Goal: Check status

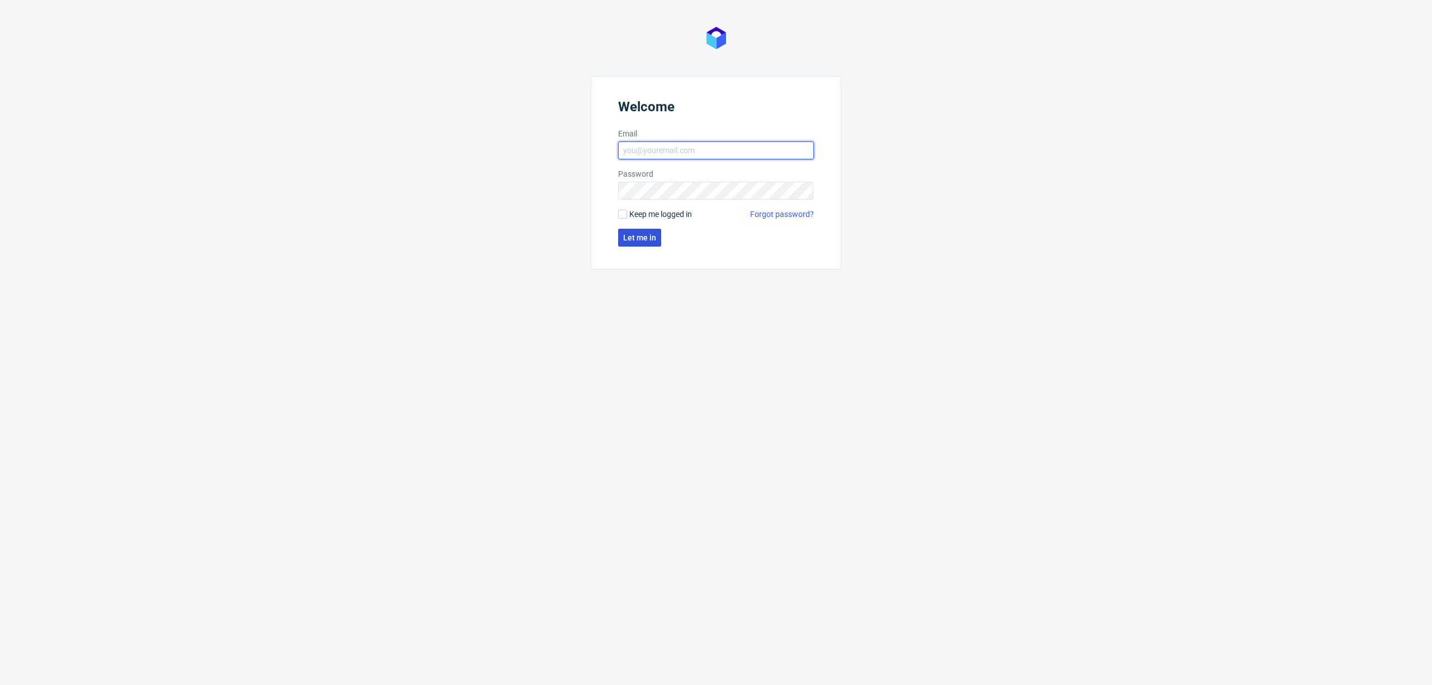
type input "[PERSON_NAME][EMAIL_ADDRESS][DOMAIN_NAME]"
click at [643, 241] on span "Let me in" at bounding box center [639, 238] width 33 height 8
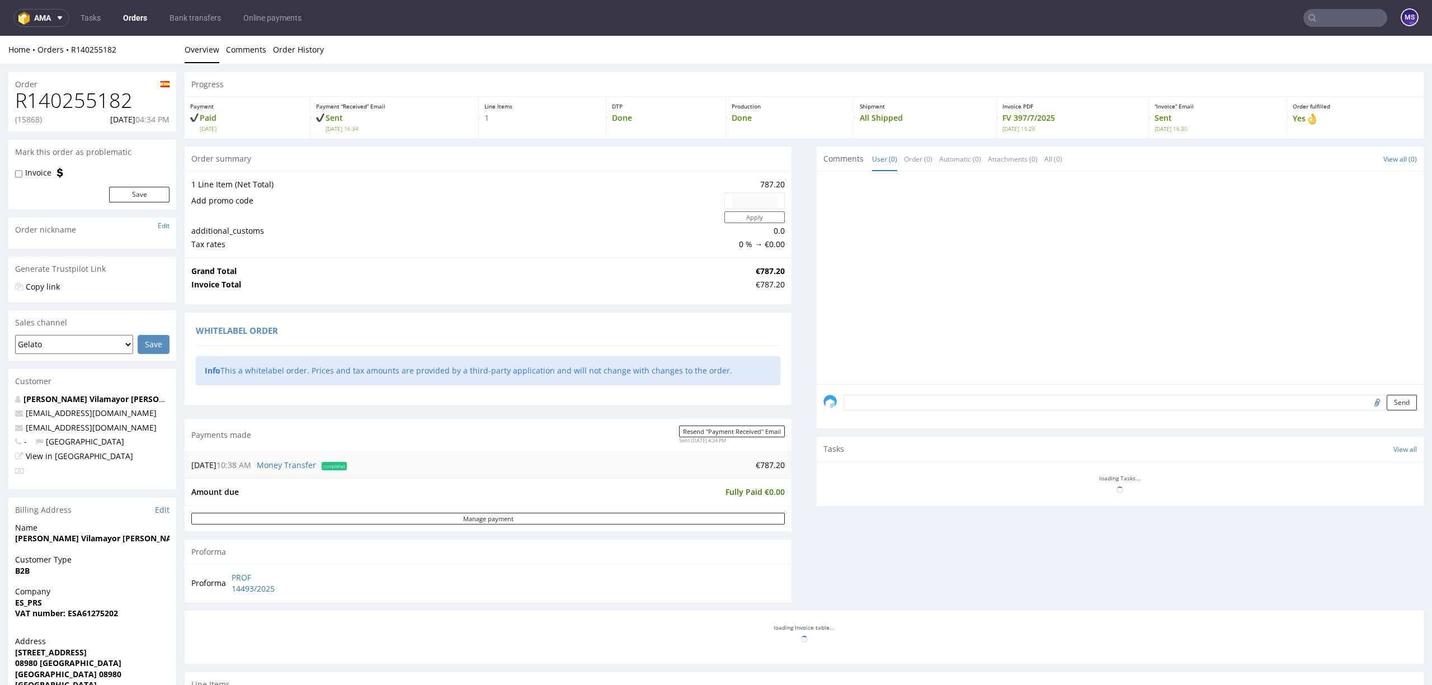
click at [1321, 15] on input "text" at bounding box center [1346, 18] width 84 height 18
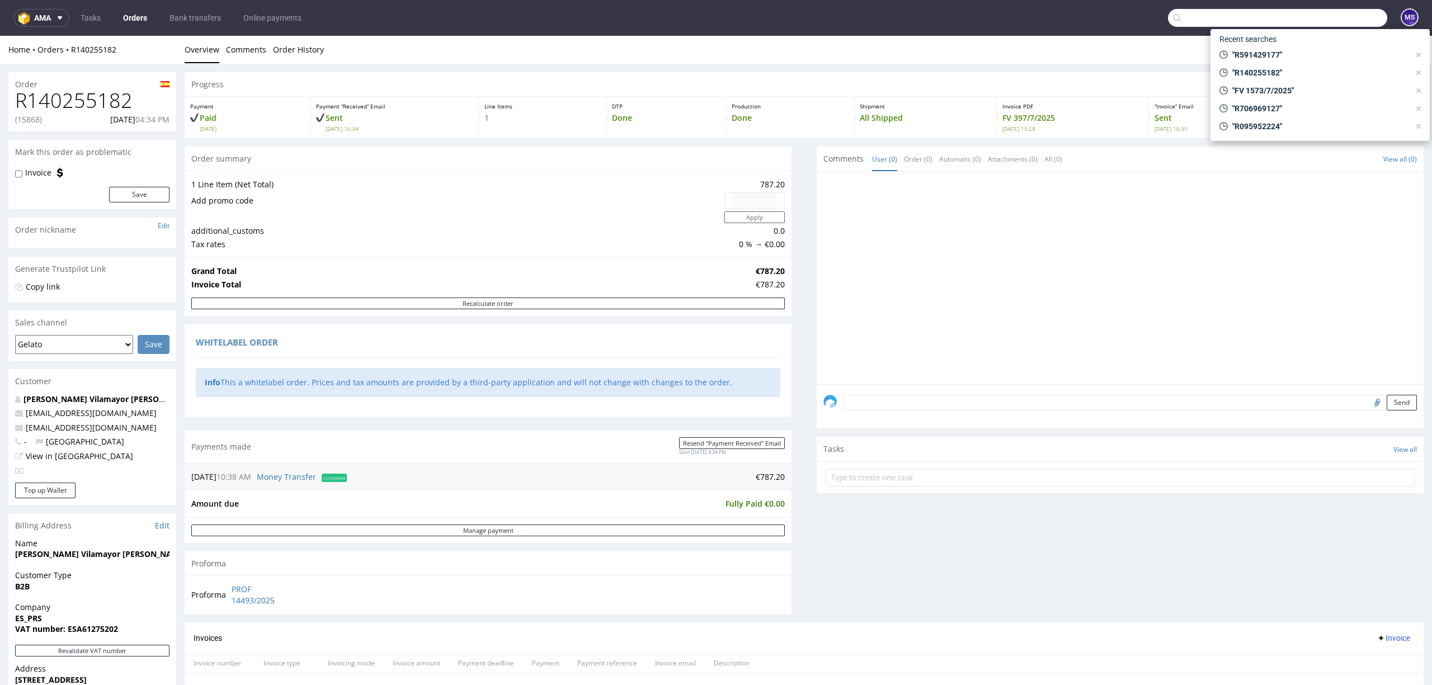
paste input "R326079674"
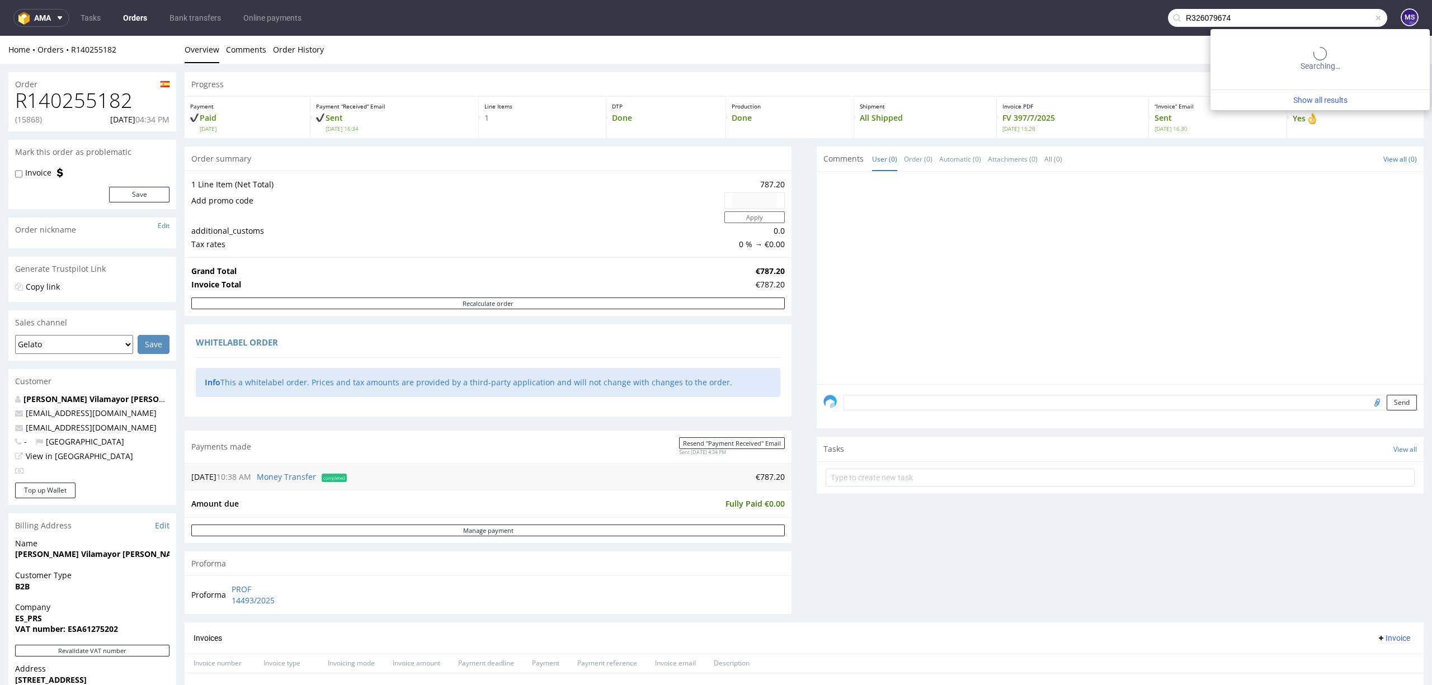
type input "R326079674"
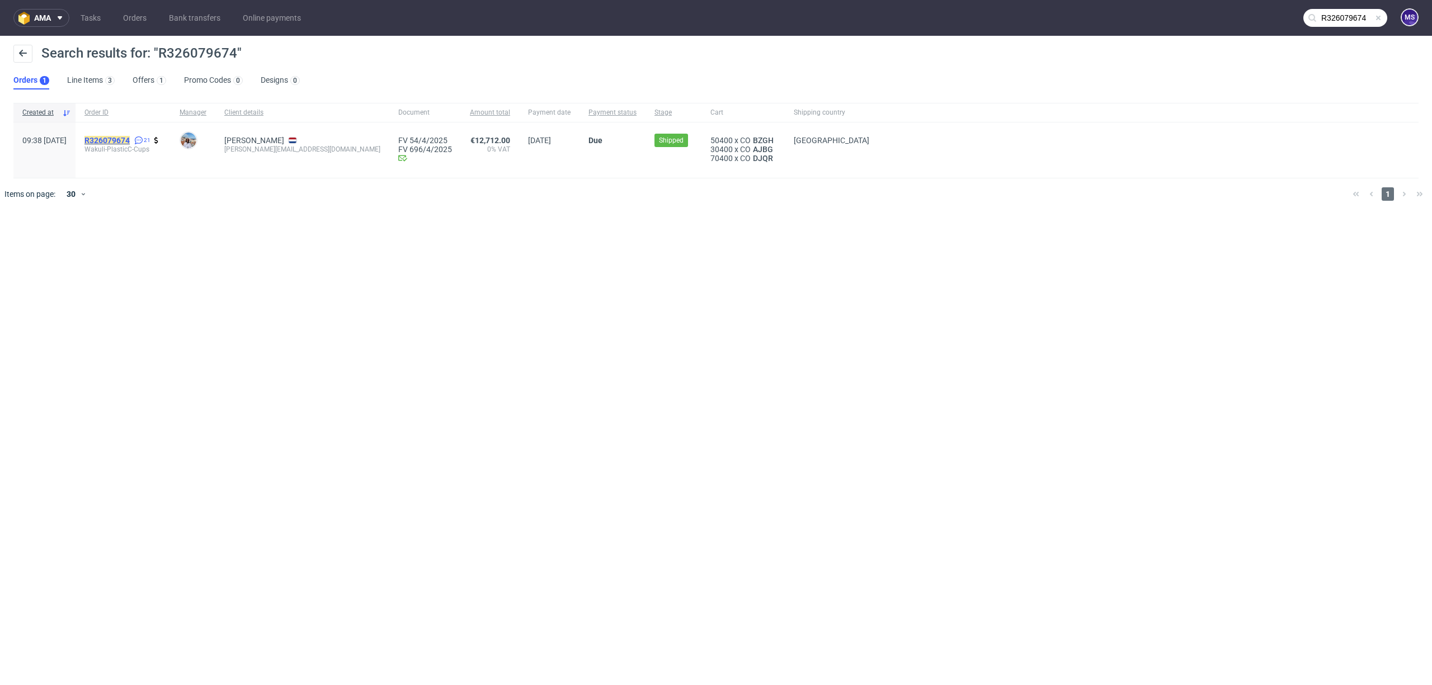
click at [126, 140] on mark "R326079674" at bounding box center [106, 140] width 45 height 9
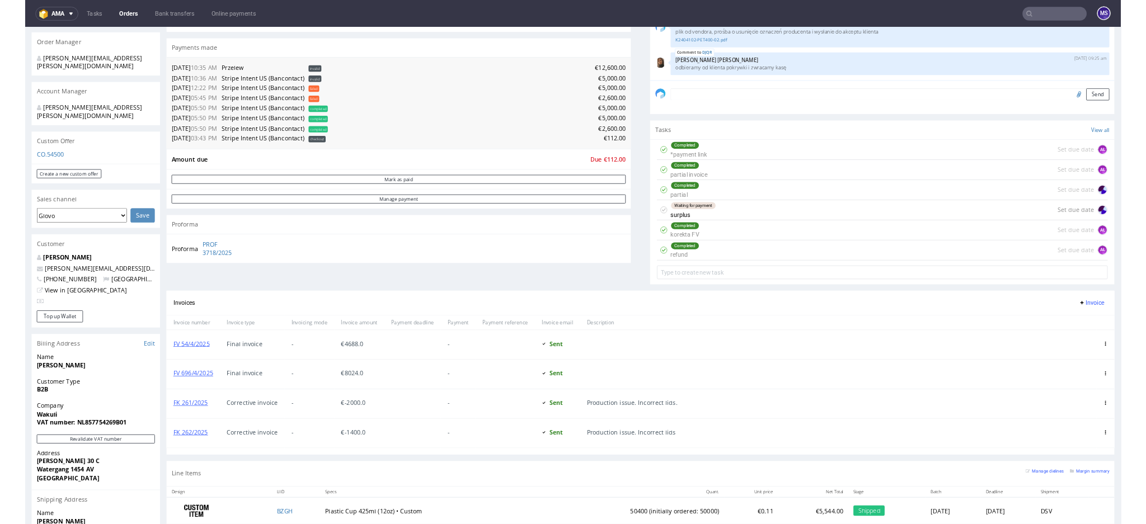
scroll to position [298, 0]
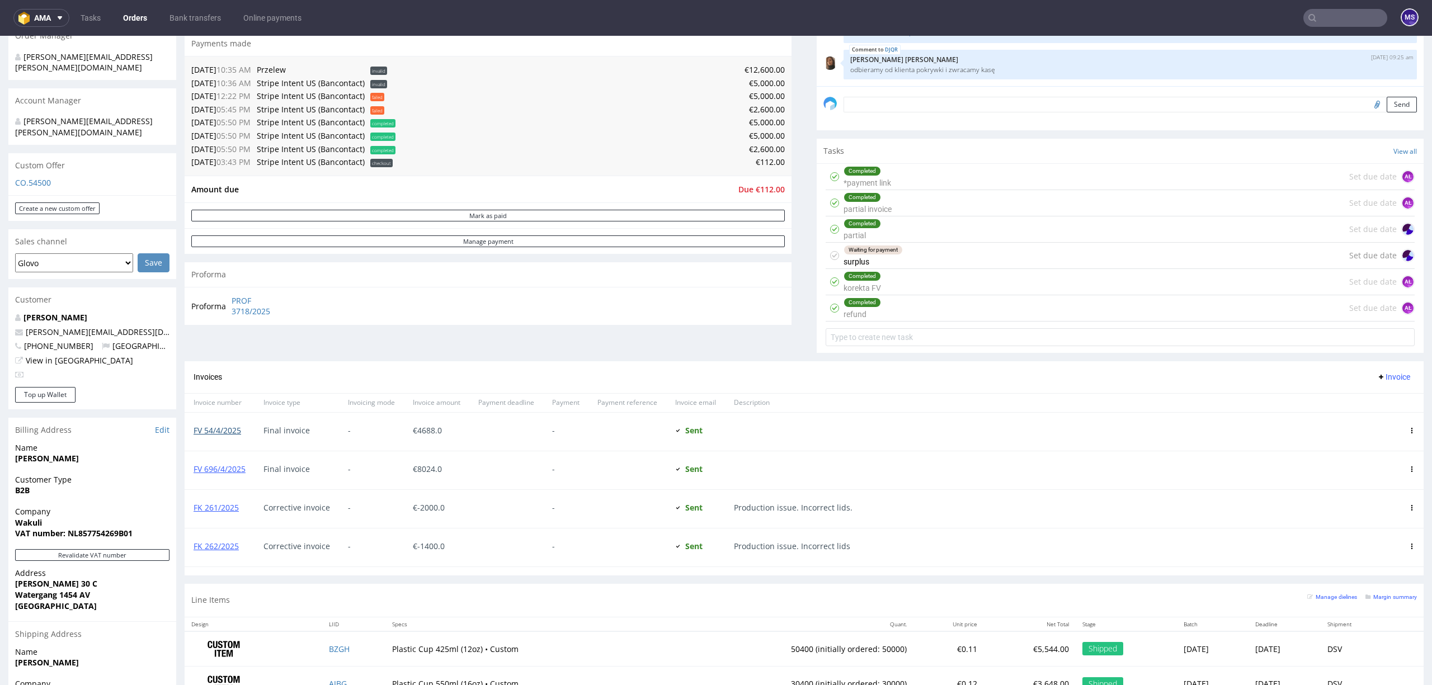
click at [211, 432] on link "FV 54/4/2025" at bounding box center [218, 430] width 48 height 11
click at [215, 474] on link "FV 696/4/2025" at bounding box center [220, 469] width 52 height 11
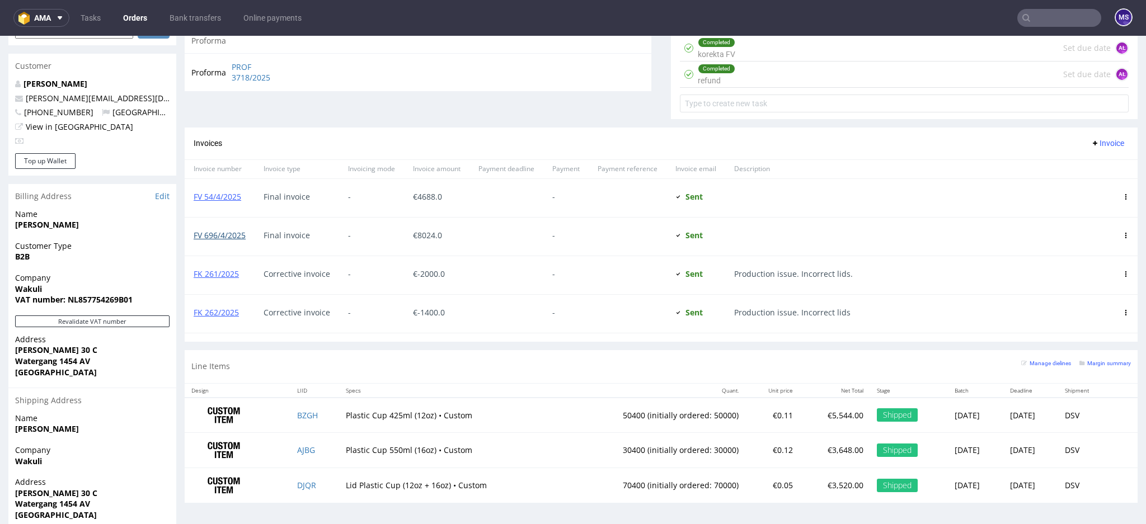
scroll to position [506, 0]
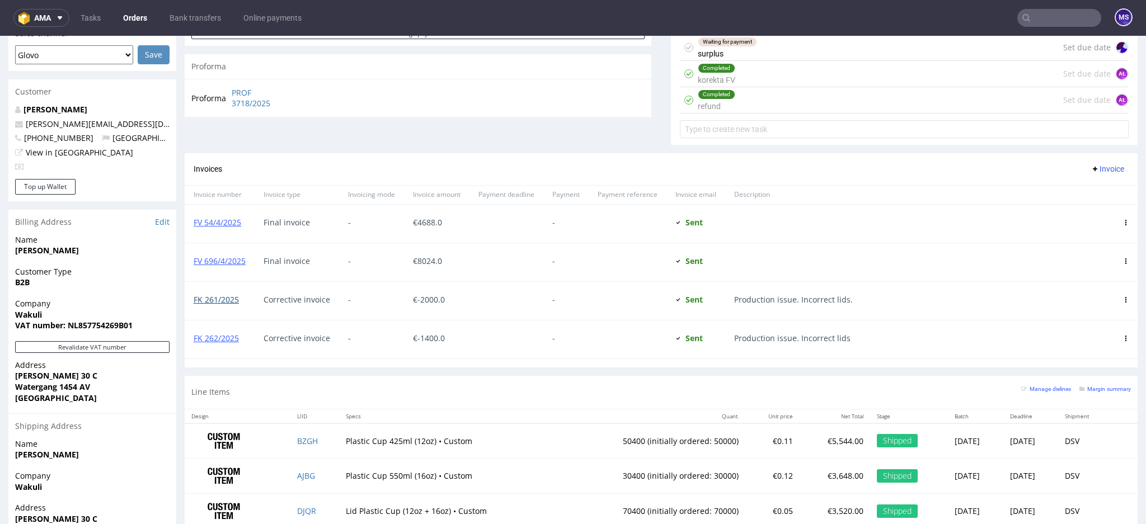
click at [220, 300] on link "FK 261/2025" at bounding box center [216, 299] width 45 height 11
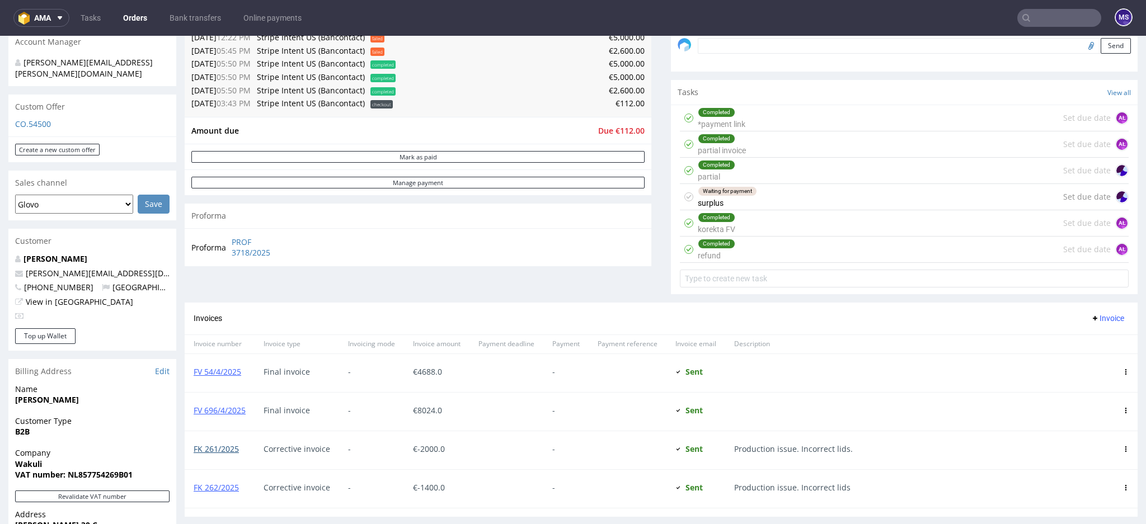
scroll to position [133, 0]
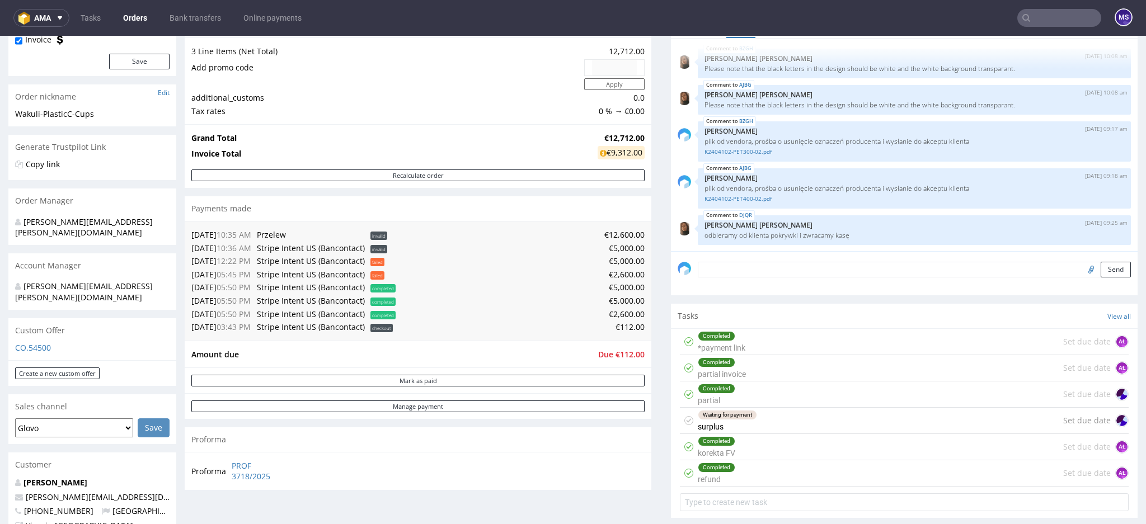
click at [738, 470] on div "Completed refund Set due date AŁ" at bounding box center [904, 473] width 449 height 26
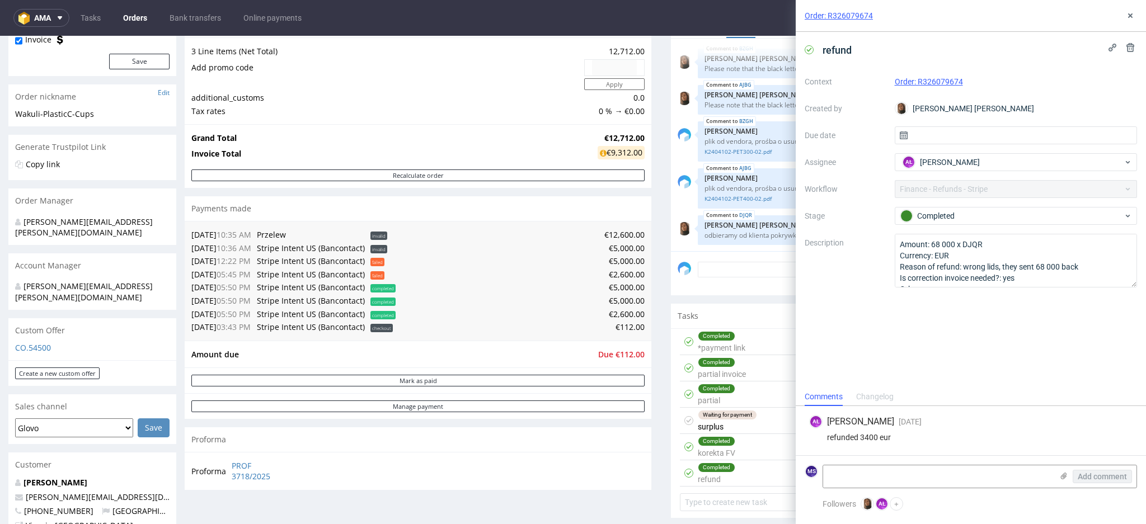
click at [523, 344] on div "Amount due Due €112.00" at bounding box center [418, 354] width 467 height 27
click at [1132, 18] on icon at bounding box center [1130, 15] width 9 height 9
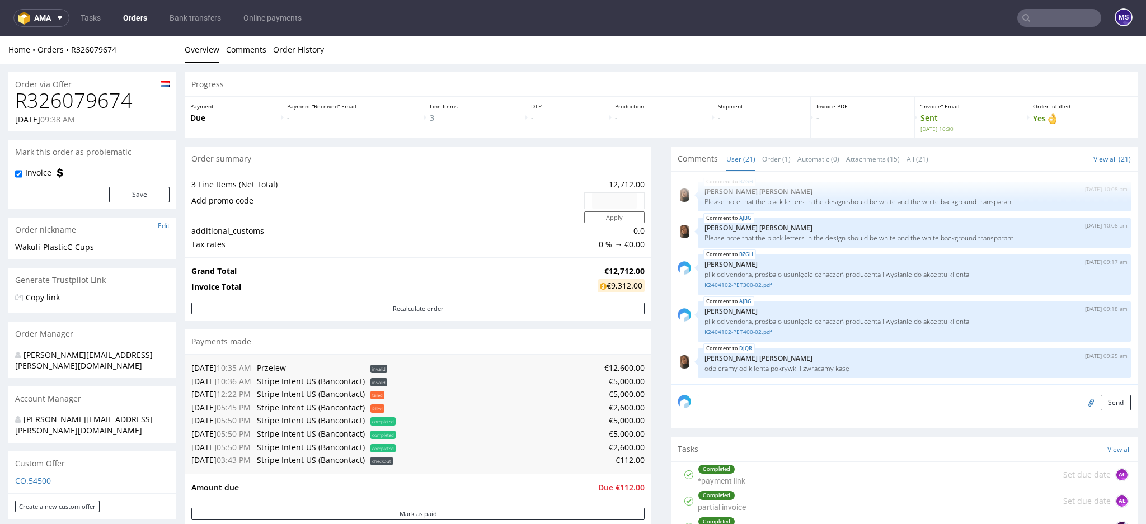
click at [588, 26] on nav "ama Tasks Orders Bank transfers Online payments MS" at bounding box center [573, 18] width 1146 height 36
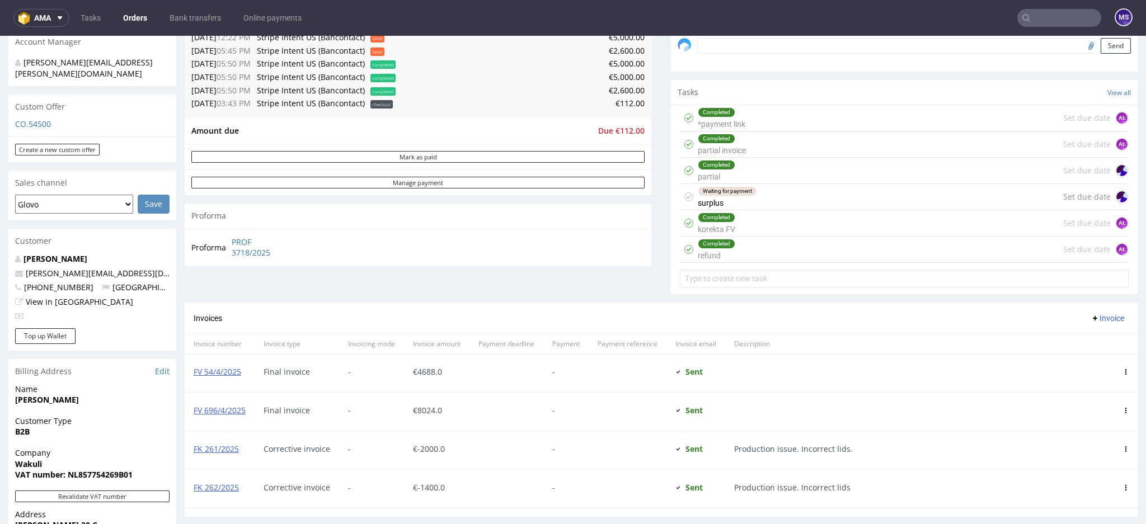
scroll to position [506, 0]
